Goal: Use online tool/utility

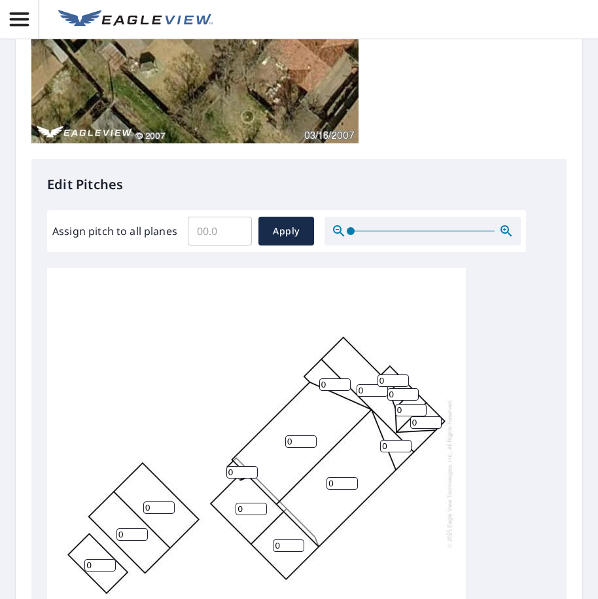
scroll to position [524, 0]
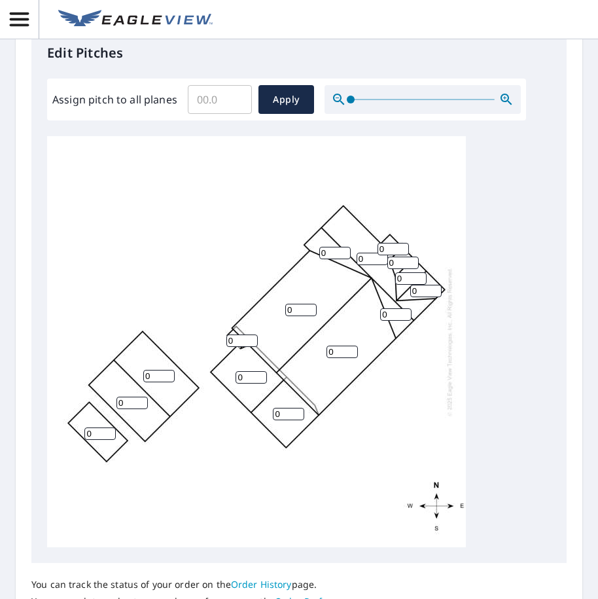
click at [97, 435] on input "0" at bounding box center [99, 433] width 31 height 12
type input "1"
click at [121, 401] on input "0" at bounding box center [131, 403] width 31 height 12
type input "5"
drag, startPoint x: 153, startPoint y: 374, endPoint x: 135, endPoint y: 376, distance: 18.4
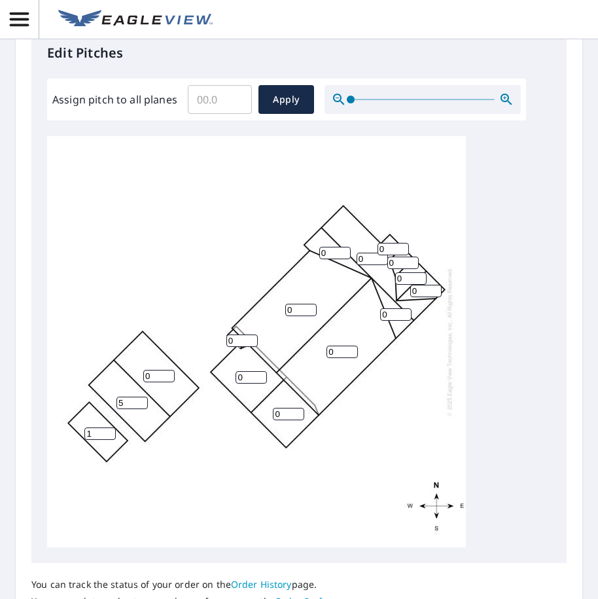
click at [135, 376] on div "0 0 0 0 5 0 0 1 0 0 0 0 0 0 0" at bounding box center [256, 341] width 419 height 411
type input "5"
drag, startPoint x: 246, startPoint y: 378, endPoint x: 231, endPoint y: 379, distance: 15.1
click at [231, 379] on div "0 0 5 0 5 0 0 1 0 0 0 0 0 0 0" at bounding box center [256, 341] width 419 height 411
type input "4"
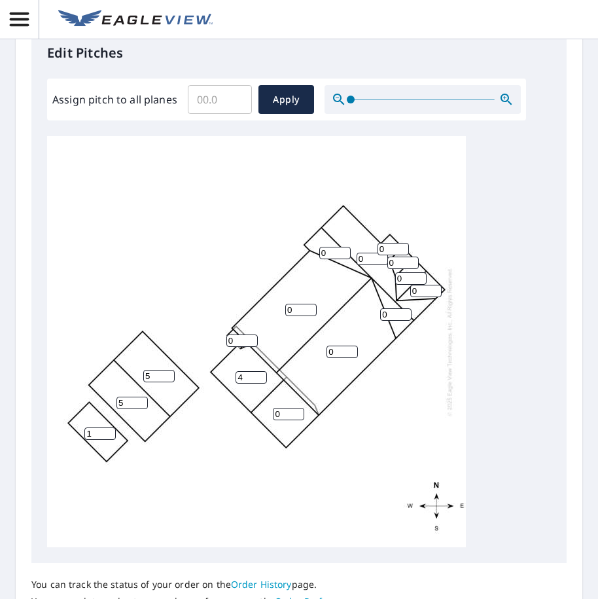
drag, startPoint x: 236, startPoint y: 344, endPoint x: 224, endPoint y: 344, distance: 11.8
click at [224, 344] on div "0 0 5 0 5 4 0 1 0 0 0 0 0 0 0" at bounding box center [256, 341] width 419 height 411
type input "4"
drag, startPoint x: 292, startPoint y: 310, endPoint x: 279, endPoint y: 313, distance: 12.9
click at [279, 313] on div "0 0 5 0 5 4 0 1 0 0 0 0 0 0 4" at bounding box center [256, 341] width 419 height 411
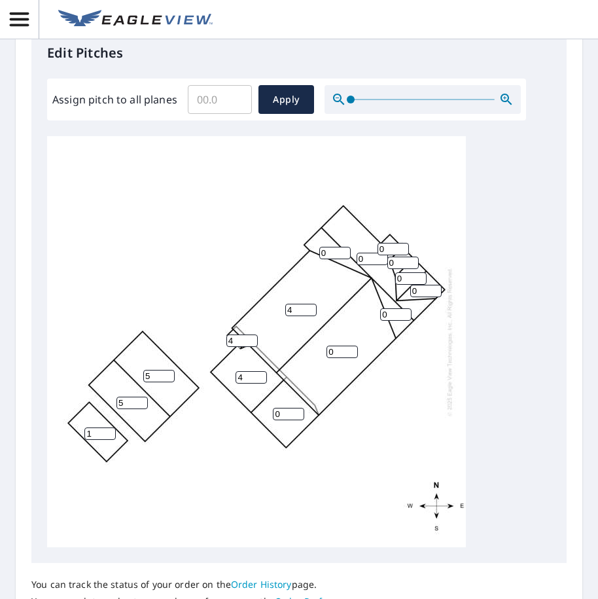
type input "4"
drag, startPoint x: 336, startPoint y: 349, endPoint x: 323, endPoint y: 353, distance: 13.0
click at [323, 353] on div "4 0 5 0 5 4 0 1 0 0 0 0 0 0 4" at bounding box center [256, 341] width 419 height 411
type input "4"
drag, startPoint x: 279, startPoint y: 414, endPoint x: 262, endPoint y: 416, distance: 17.1
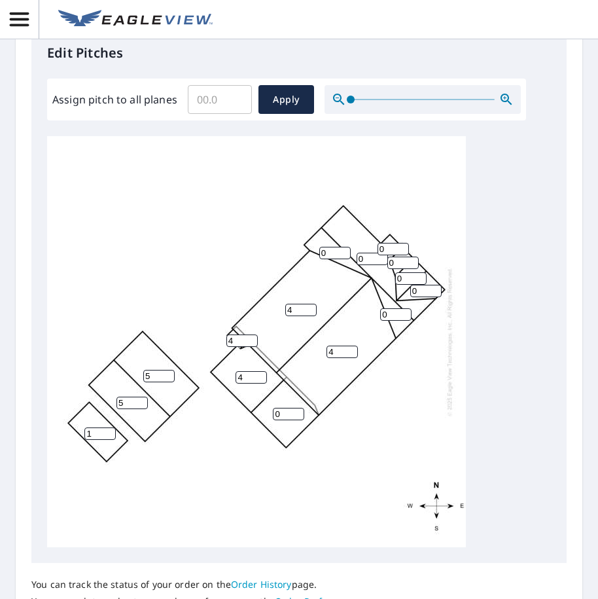
click at [262, 416] on div "4 4 5 0 5 4 0 1 0 0 0 0 0 0 4" at bounding box center [256, 341] width 419 height 411
type input "4"
drag, startPoint x: 385, startPoint y: 315, endPoint x: 367, endPoint y: 321, distance: 19.9
click at [367, 321] on div "4 4 5 0 5 4 4 1 0 0 0 0 0 0 4" at bounding box center [256, 341] width 419 height 411
type input "12"
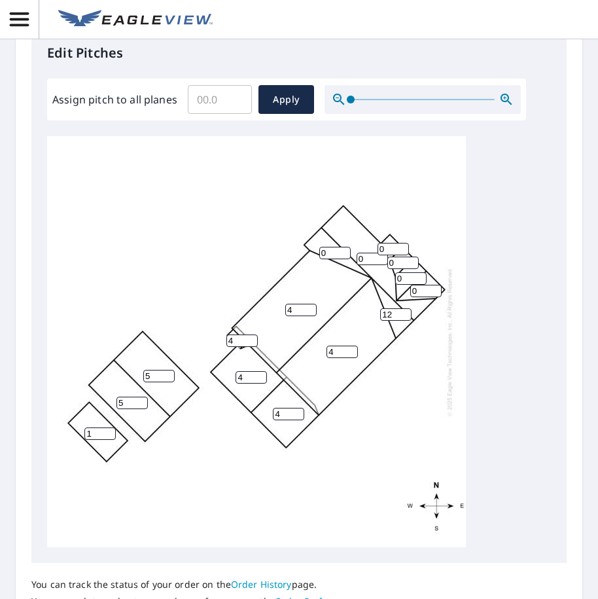
drag, startPoint x: 329, startPoint y: 249, endPoint x: 308, endPoint y: 250, distance: 20.3
click at [308, 250] on div "4 4 5 0 5 4 4 1 0 12 0 0 0 0 4" at bounding box center [256, 341] width 419 height 411
type input "12"
drag, startPoint x: 365, startPoint y: 259, endPoint x: 358, endPoint y: 260, distance: 7.5
click at [358, 260] on input "0" at bounding box center [372, 259] width 31 height 12
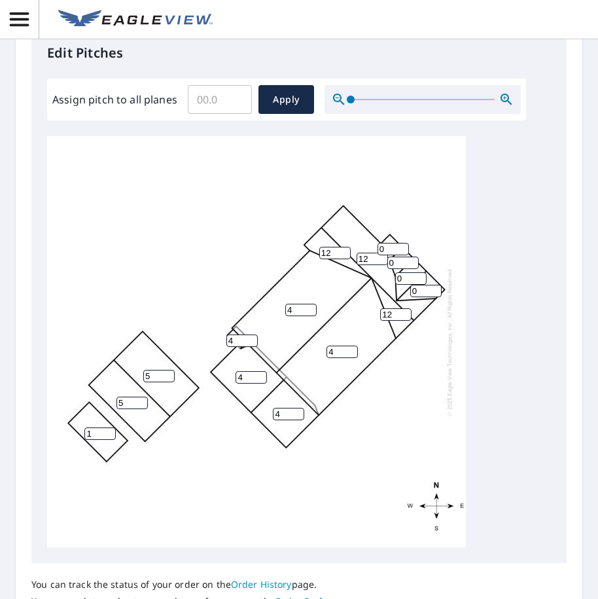
type input "12"
drag, startPoint x: 387, startPoint y: 249, endPoint x: 380, endPoint y: 249, distance: 7.2
click at [380, 249] on input "0" at bounding box center [393, 249] width 31 height 12
type input "12"
click at [389, 264] on input "0" at bounding box center [402, 263] width 31 height 12
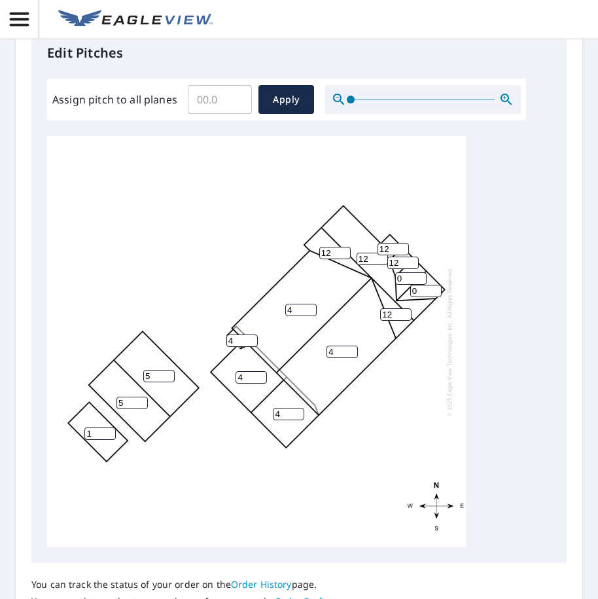
type input "12"
drag, startPoint x: 405, startPoint y: 278, endPoint x: 393, endPoint y: 278, distance: 11.8
click at [393, 278] on div "4 4 5 12 5 4 4 1 12 12 0 0 12 12 4" at bounding box center [256, 341] width 419 height 411
type input "12"
drag, startPoint x: 418, startPoint y: 289, endPoint x: 403, endPoint y: 290, distance: 14.4
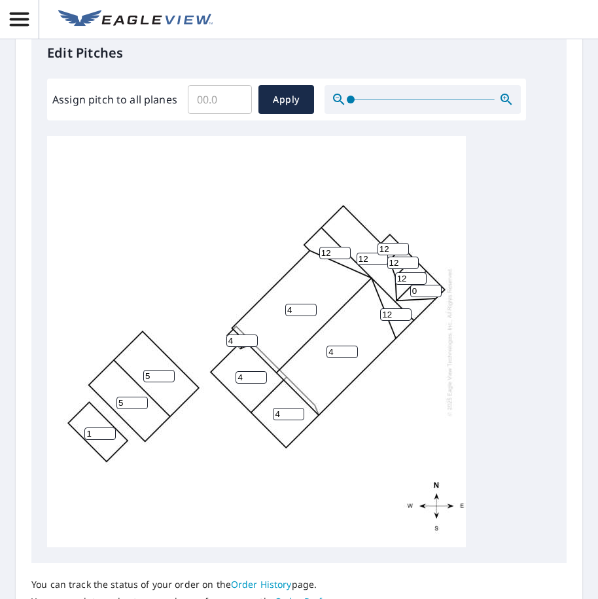
click at [403, 290] on div "4 4 5 12 5 4 4 1 12 12 0 12 12 12 4" at bounding box center [256, 341] width 419 height 411
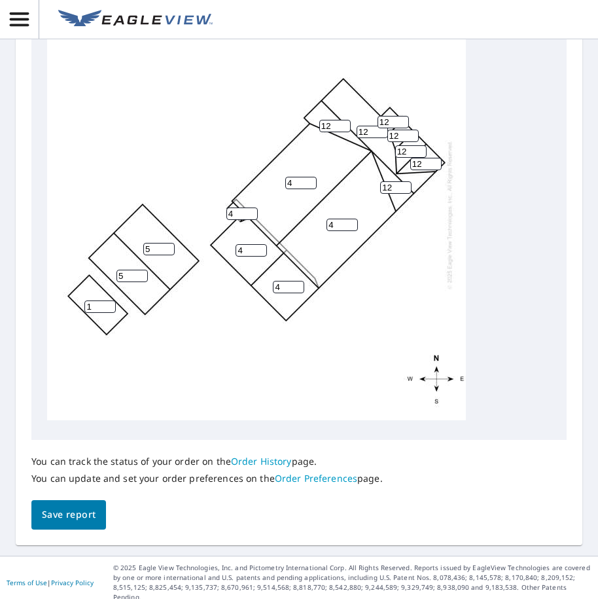
scroll to position [14, 0]
type input "12"
click at [77, 523] on button "Save report" at bounding box center [68, 514] width 75 height 29
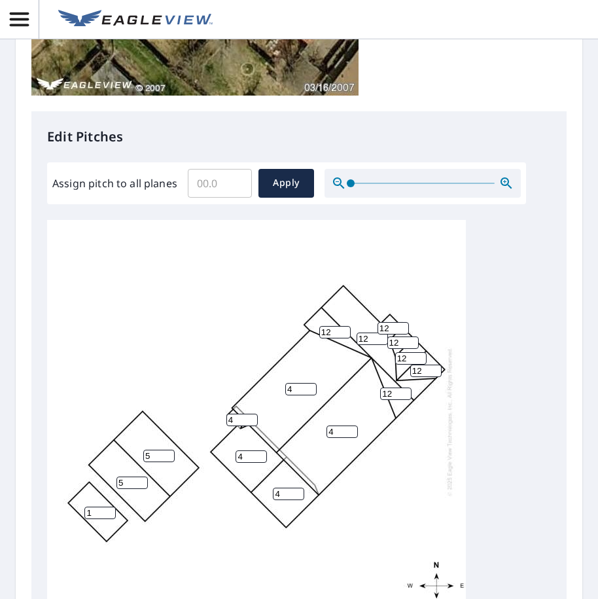
scroll to position [694, 0]
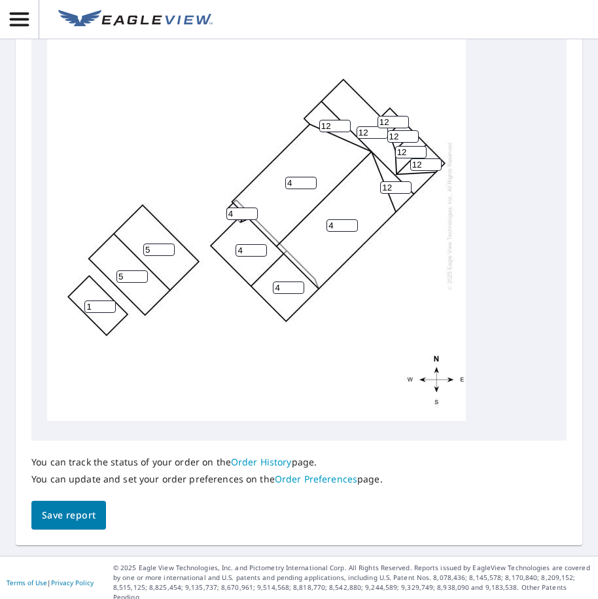
click at [63, 514] on span "Save report" at bounding box center [69, 515] width 54 height 16
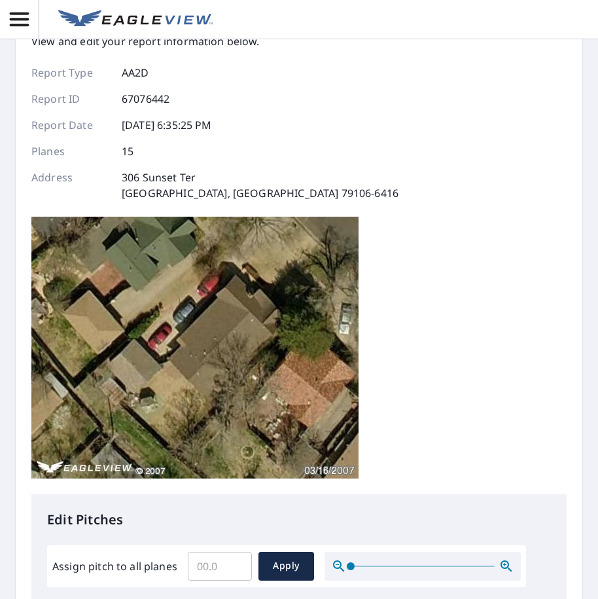
scroll to position [0, 0]
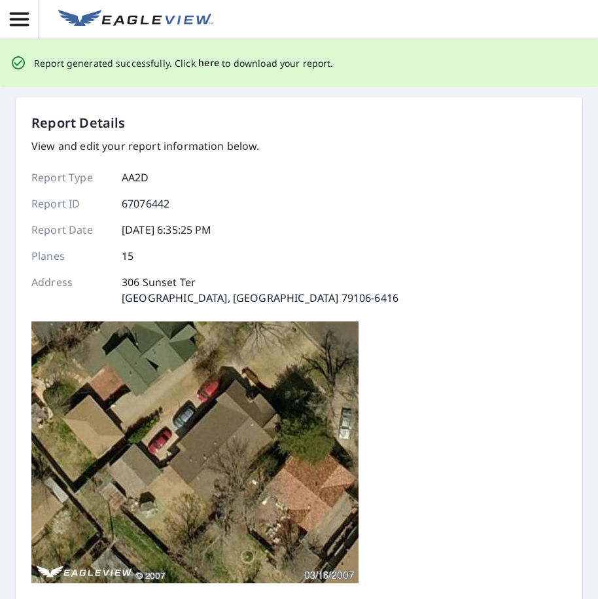
click at [202, 61] on span "here" at bounding box center [209, 63] width 22 height 16
